Goal: Task Accomplishment & Management: Manage account settings

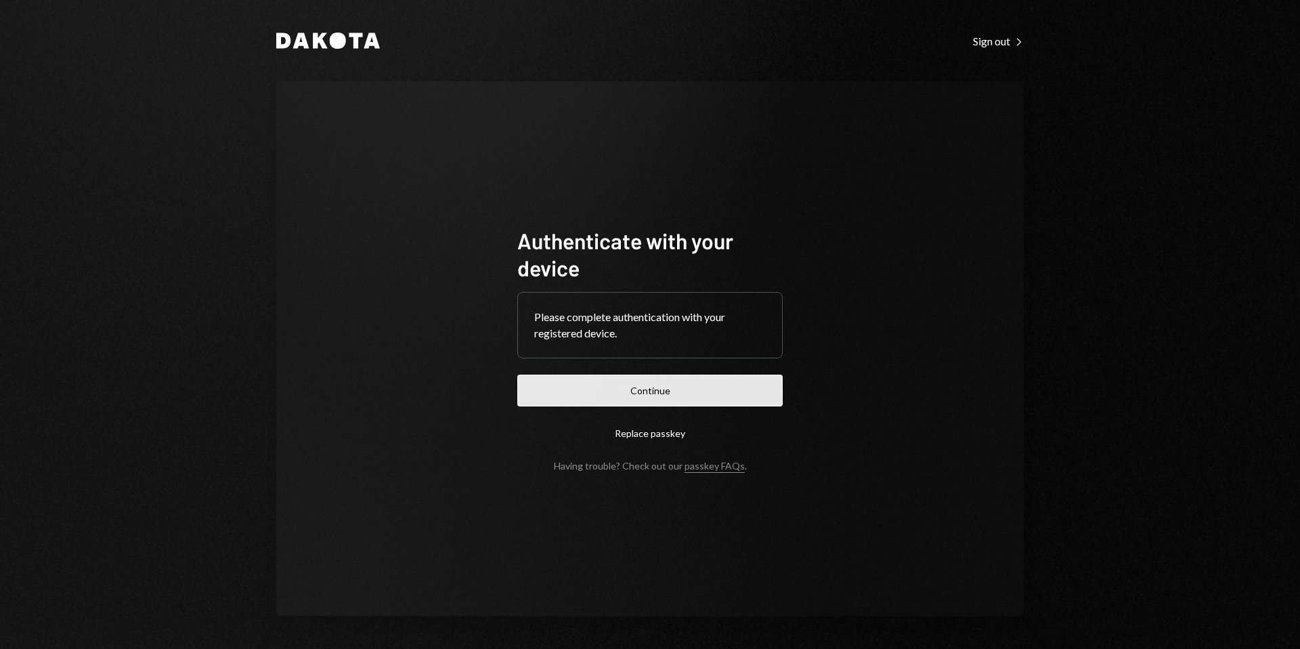
click at [652, 400] on button "Continue" at bounding box center [649, 391] width 265 height 32
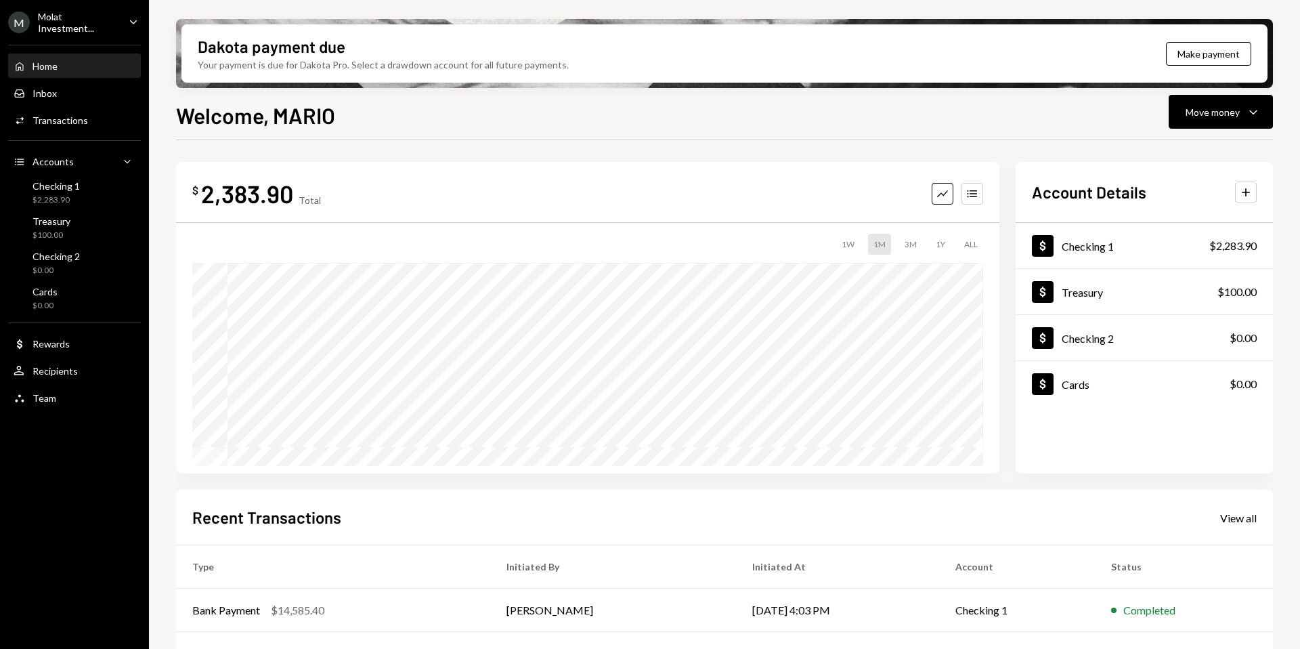
click at [57, 11] on div "M Molat Investment..." at bounding box center [63, 22] width 110 height 23
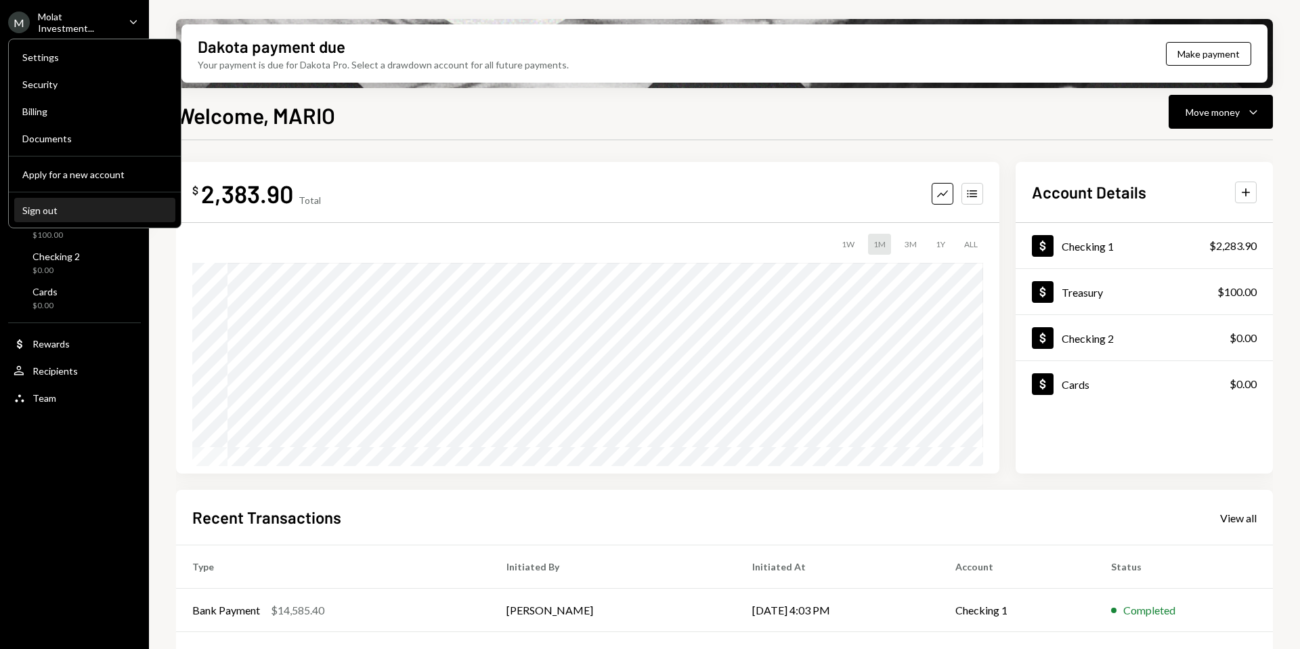
click at [58, 214] on div "Sign out" at bounding box center [94, 211] width 145 height 12
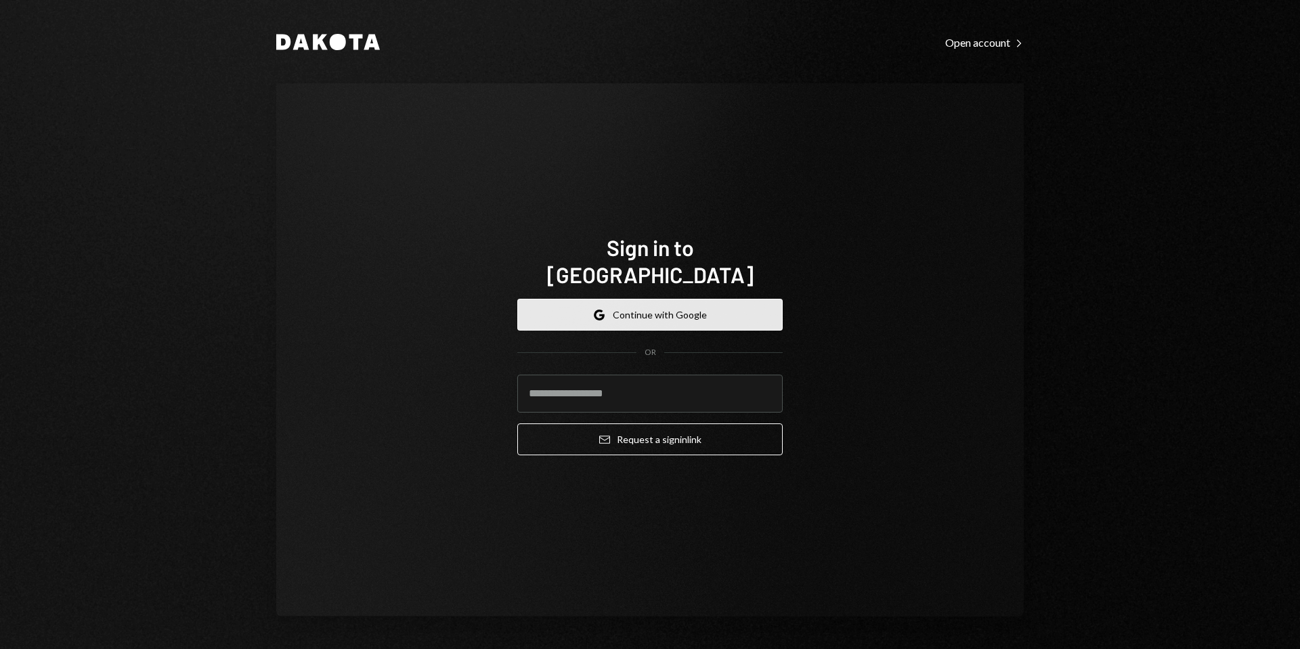
click at [663, 302] on button "Google Continue with Google" at bounding box center [649, 315] width 265 height 32
